Goal: Transaction & Acquisition: Purchase product/service

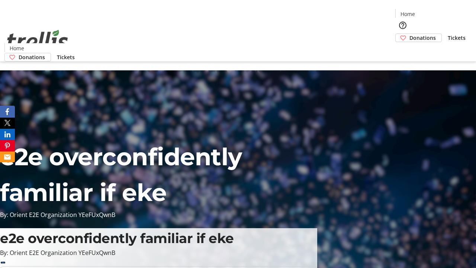
click at [448, 34] on span "Tickets" at bounding box center [457, 38] width 18 height 8
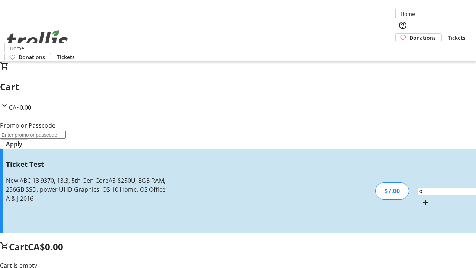
click at [421, 198] on mat-icon "Increment by one" at bounding box center [425, 202] width 9 height 9
type input "1"
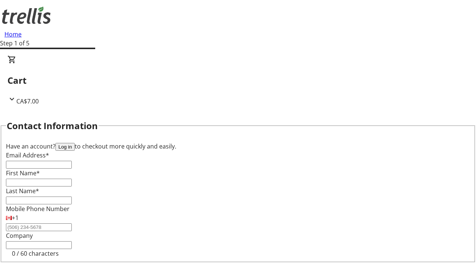
click at [75, 143] on button "Log in" at bounding box center [64, 147] width 19 height 8
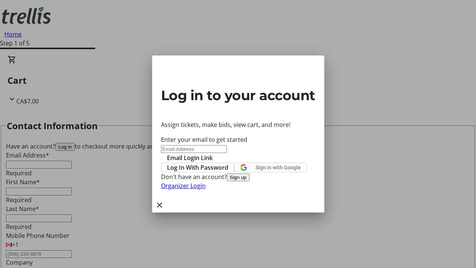
click at [228, 163] on span "Log In With Password" at bounding box center [197, 167] width 61 height 9
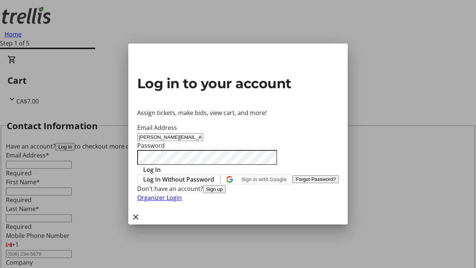
click at [161, 165] on span "Log In" at bounding box center [151, 169] width 17 height 9
